Goal: Navigation & Orientation: Find specific page/section

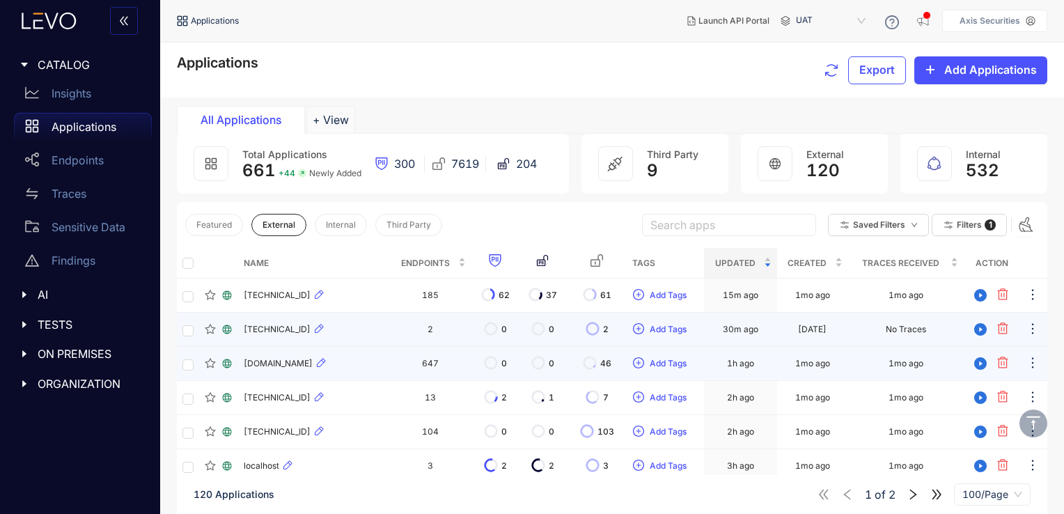
scroll to position [287, 0]
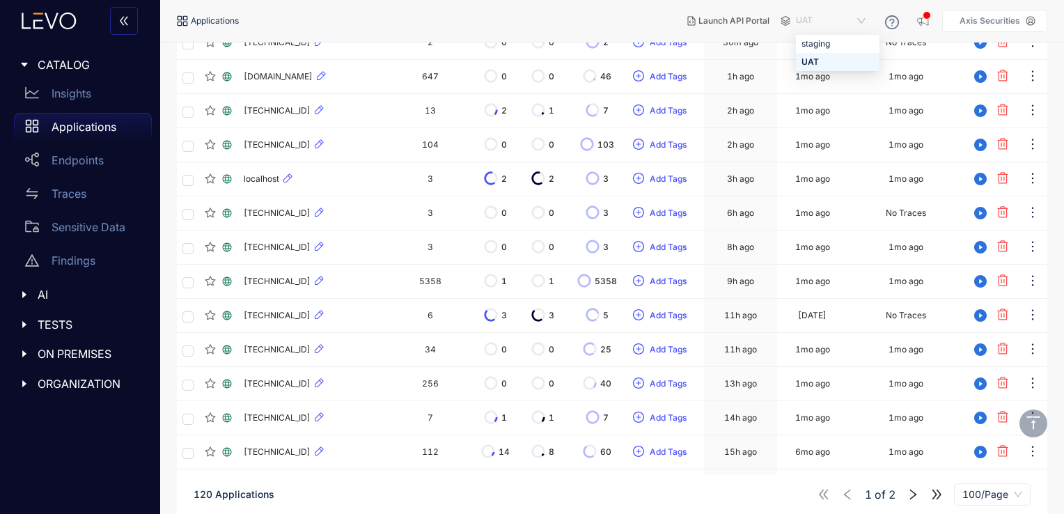
click at [844, 22] on span "UAT" at bounding box center [832, 21] width 72 height 22
click at [642, 19] on nav "Applications" at bounding box center [426, 20] width 499 height 25
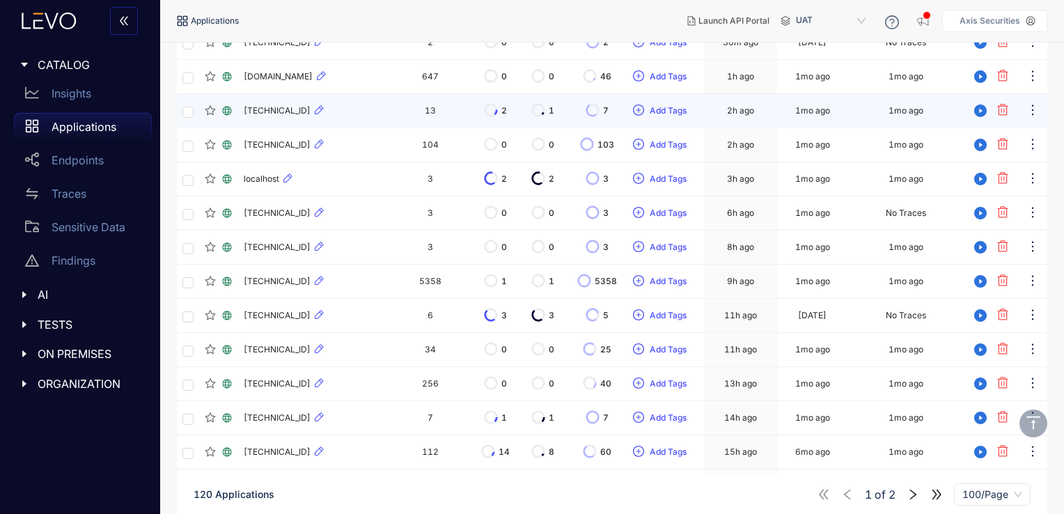
scroll to position [0, 0]
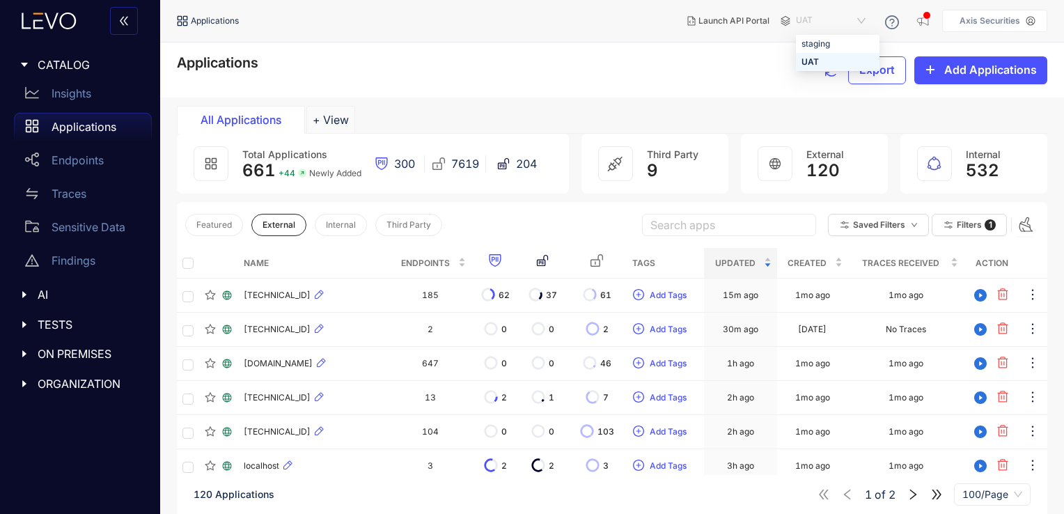
click at [808, 24] on span "UAT" at bounding box center [832, 21] width 72 height 22
click at [78, 354] on span "ON PREMISES" at bounding box center [89, 354] width 103 height 13
click at [77, 380] on p "Deployments" at bounding box center [86, 382] width 69 height 13
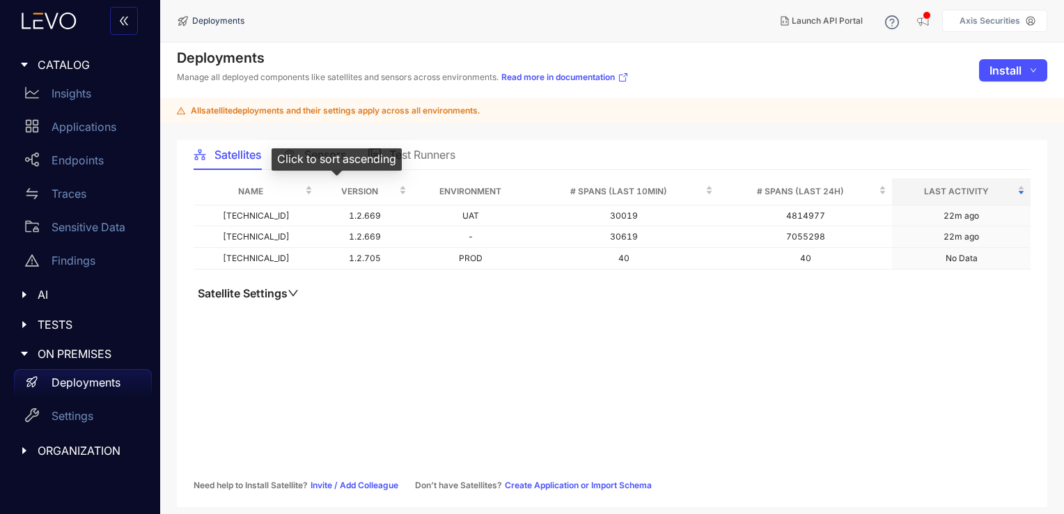
click at [327, 158] on div "Click to sort ascending" at bounding box center [337, 159] width 130 height 22
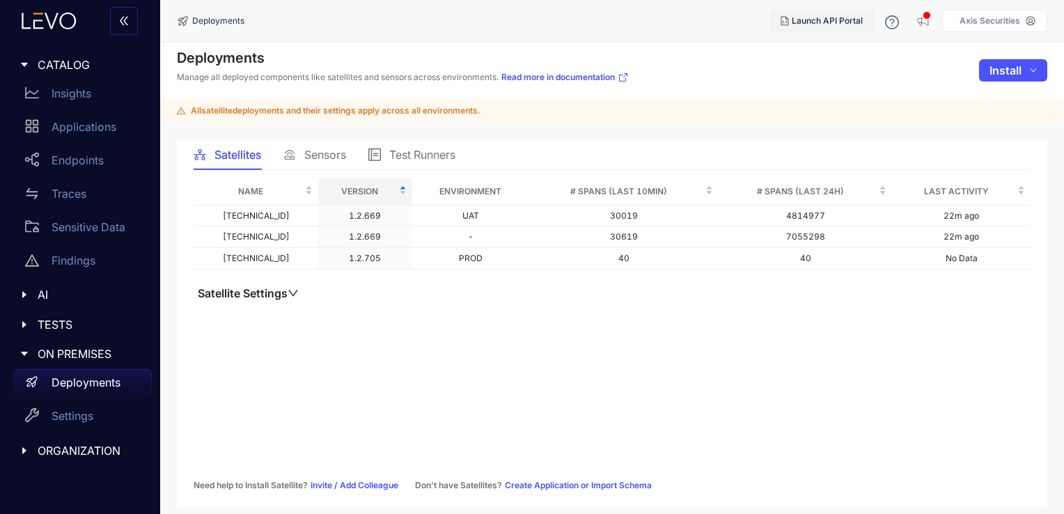
click at [854, 13] on button "Launch API Portal" at bounding box center [822, 21] width 104 height 22
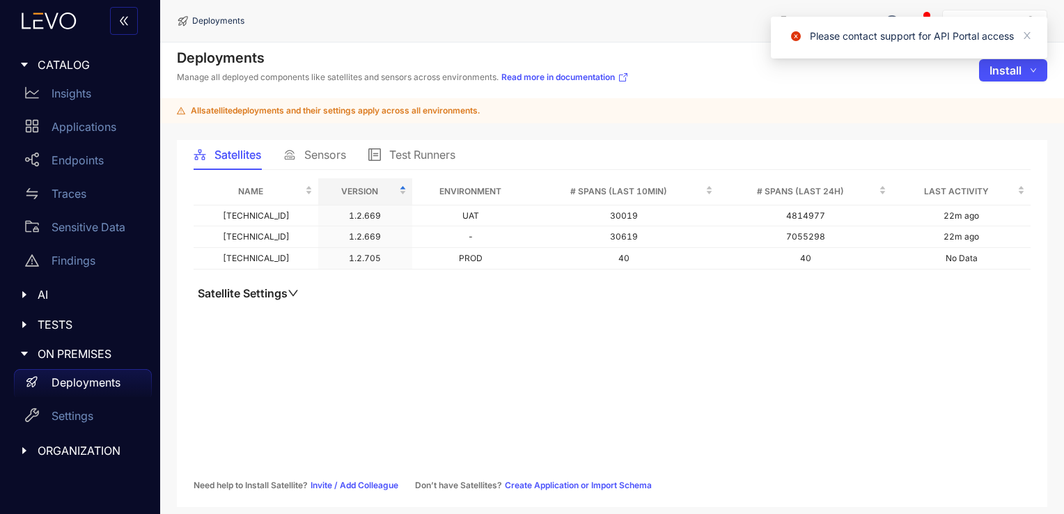
click at [761, 102] on div "All satellite deployments and their settings apply across all environments." at bounding box center [612, 110] width 904 height 25
click at [1033, 40] on div "Please contact support for API Portal access" at bounding box center [909, 38] width 277 height 42
click at [1028, 35] on icon "close" at bounding box center [1027, 36] width 10 height 10
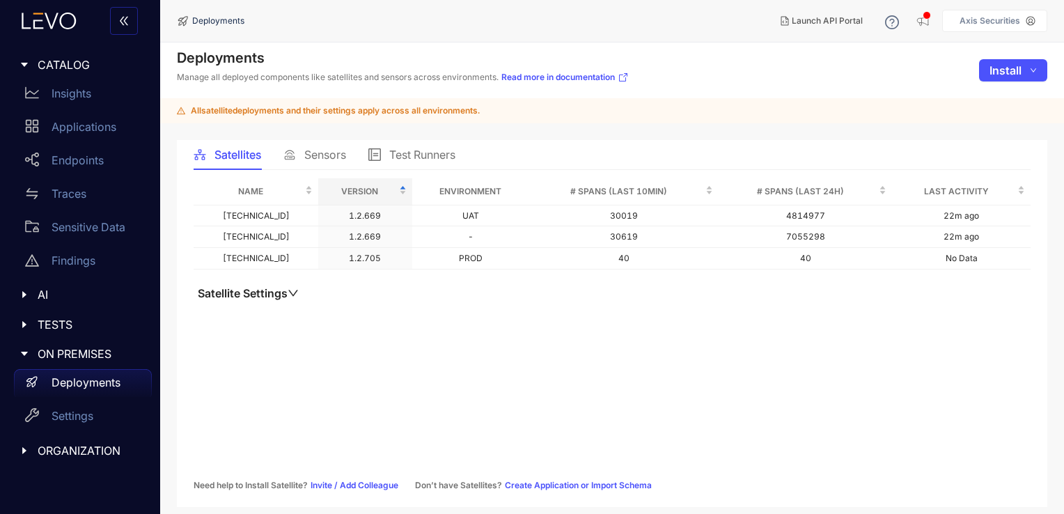
click at [339, 157] on span "Sensors" at bounding box center [325, 154] width 42 height 13
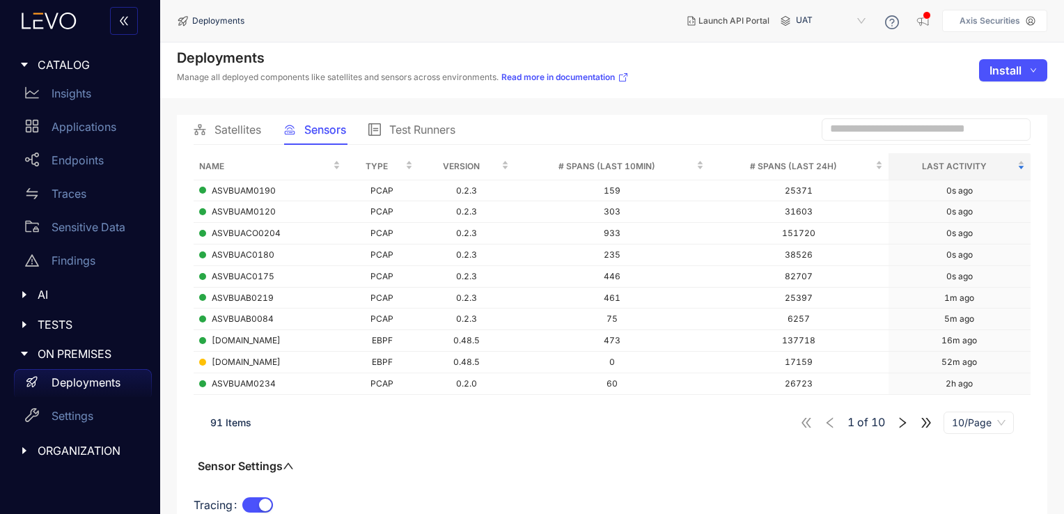
click at [220, 129] on span "Satellites" at bounding box center [238, 129] width 47 height 13
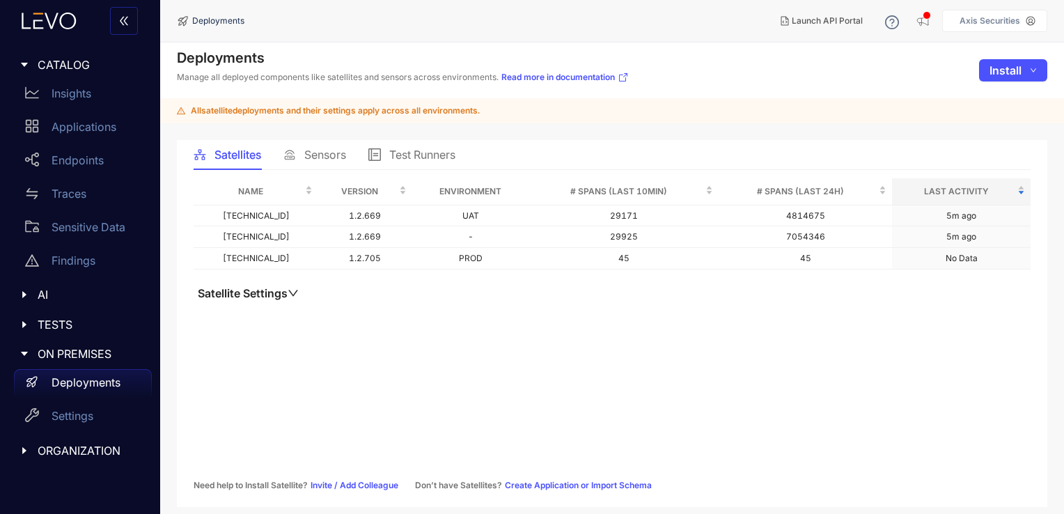
click at [65, 324] on span "TESTS" at bounding box center [89, 324] width 103 height 13
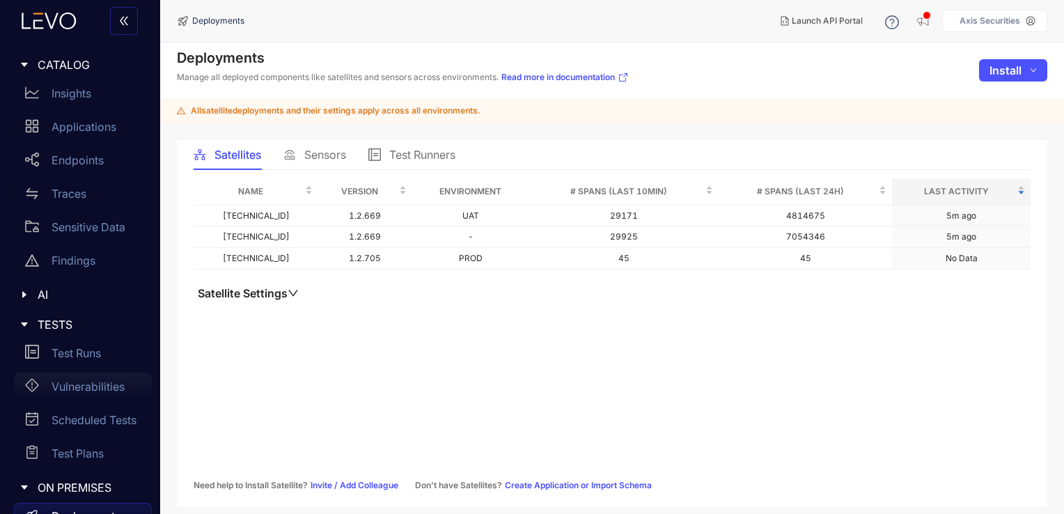
scroll to position [93, 0]
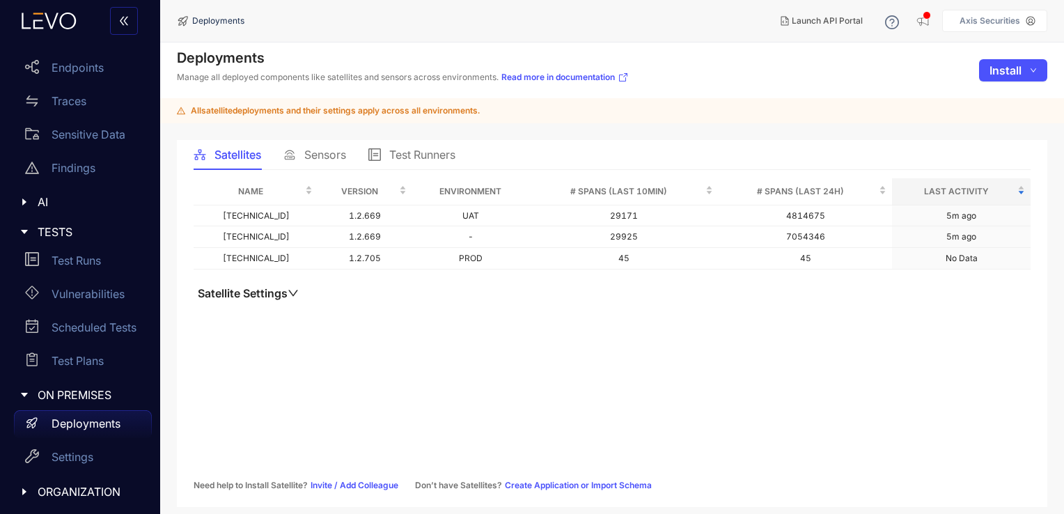
click at [100, 428] on p "Deployments" at bounding box center [86, 423] width 69 height 13
click at [318, 157] on span "Sensors" at bounding box center [325, 154] width 42 height 13
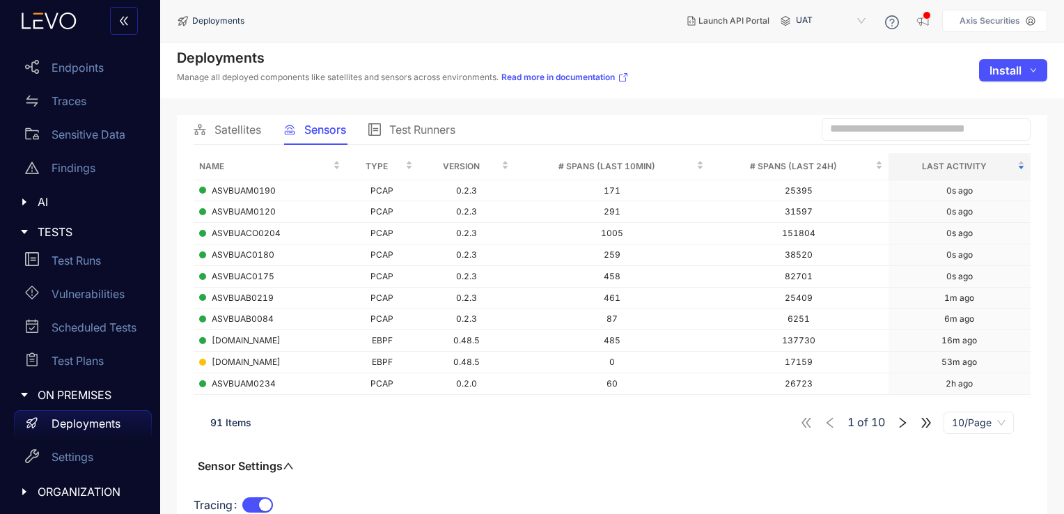
click at [252, 120] on div "Satellites" at bounding box center [228, 129] width 68 height 29
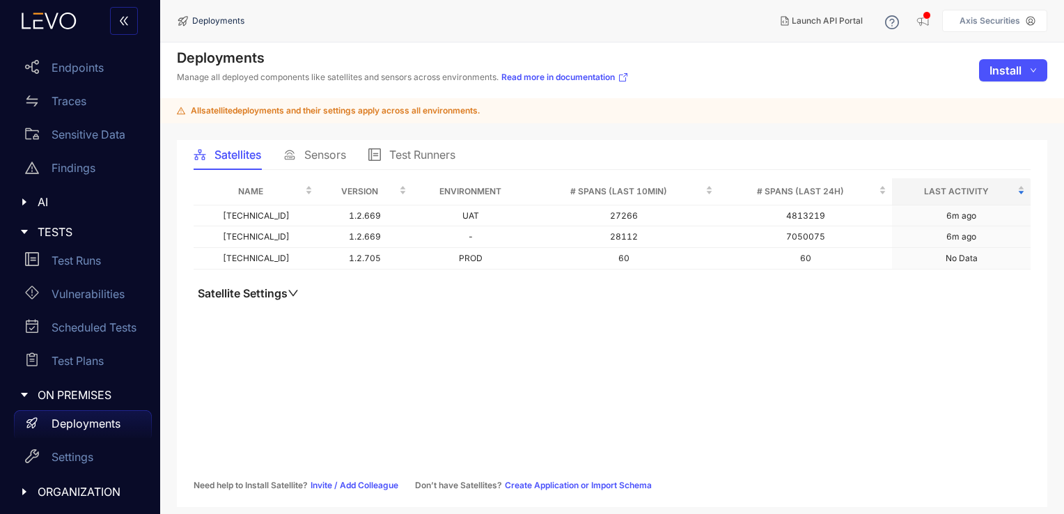
click at [294, 290] on icon "down" at bounding box center [293, 293] width 11 height 11
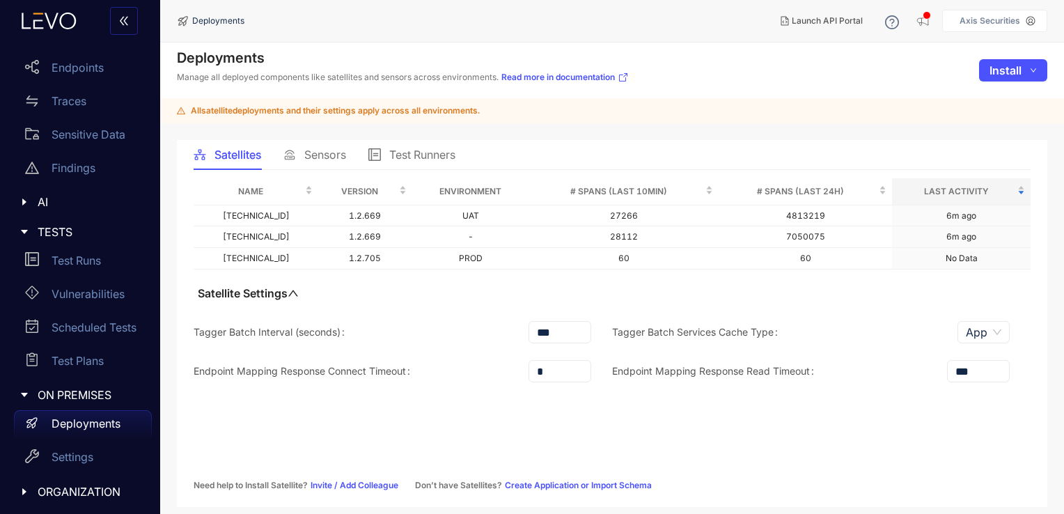
click at [294, 290] on icon "up" at bounding box center [293, 293] width 11 height 11
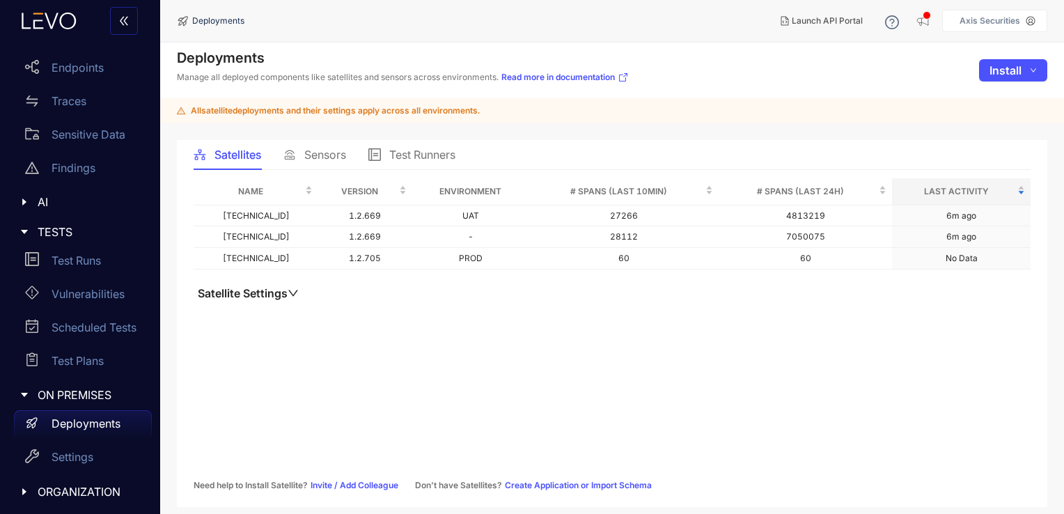
click at [478, 191] on th "Environment" at bounding box center [470, 191] width 117 height 27
click at [456, 199] on th "Environment" at bounding box center [470, 191] width 117 height 27
click at [320, 152] on span "Sensors" at bounding box center [325, 154] width 42 height 13
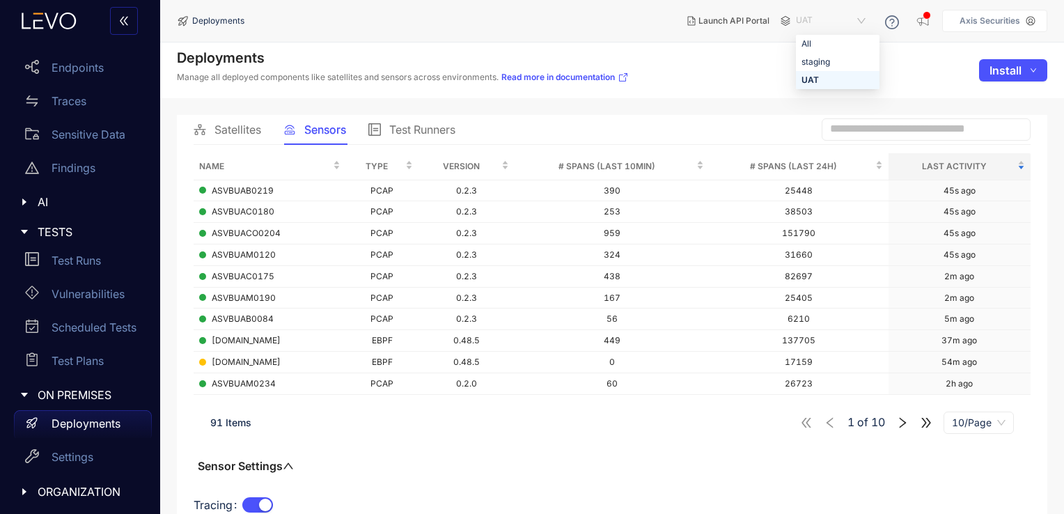
click at [839, 22] on span "UAT" at bounding box center [832, 21] width 72 height 22
click at [769, 70] on div "Deployments Manage all deployed components like satellites and sensors across e…" at bounding box center [612, 70] width 904 height 56
